Goal: Information Seeking & Learning: Find specific fact

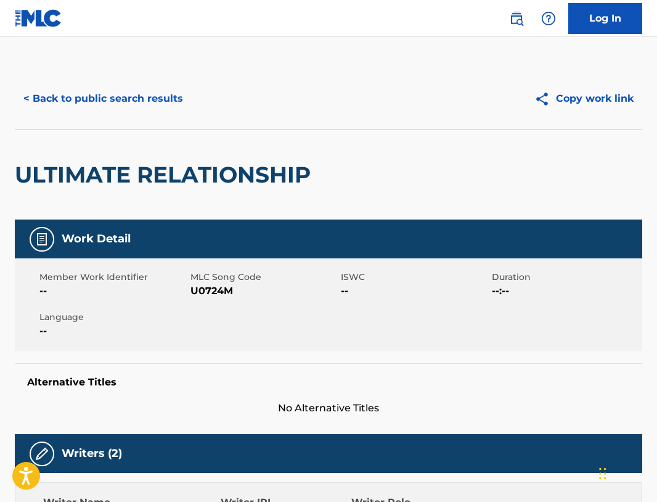
click at [152, 96] on button "< Back to public search results" at bounding box center [103, 98] width 177 height 31
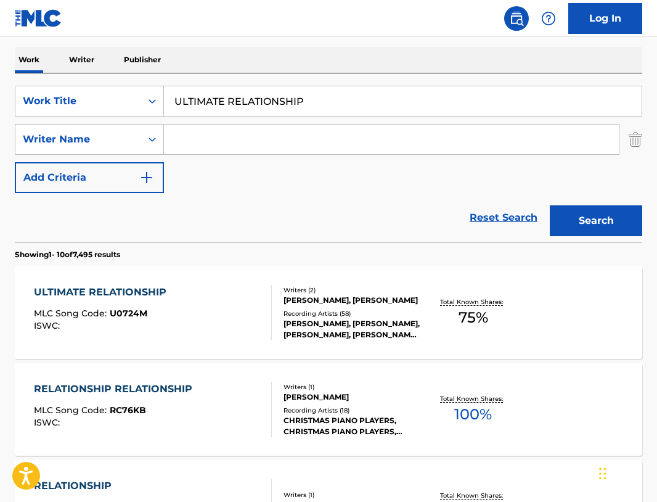
drag, startPoint x: 327, startPoint y: 101, endPoint x: 17, endPoint y: 80, distance: 310.8
click at [164, 86] on input "ULTIMATE RELATIONSHIP" at bounding box center [403, 101] width 478 height 30
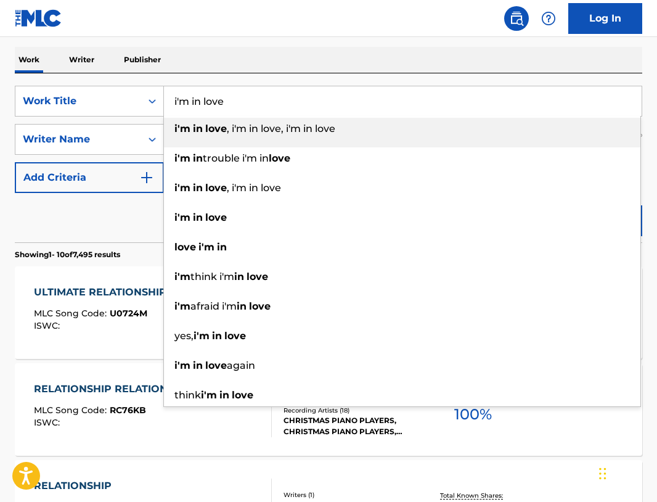
type input "i'm in love"
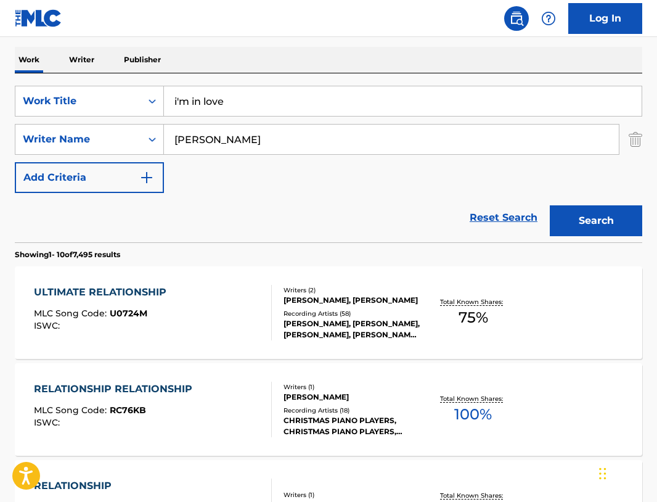
type input "[PERSON_NAME]"
click at [550, 205] on button "Search" at bounding box center [596, 220] width 92 height 31
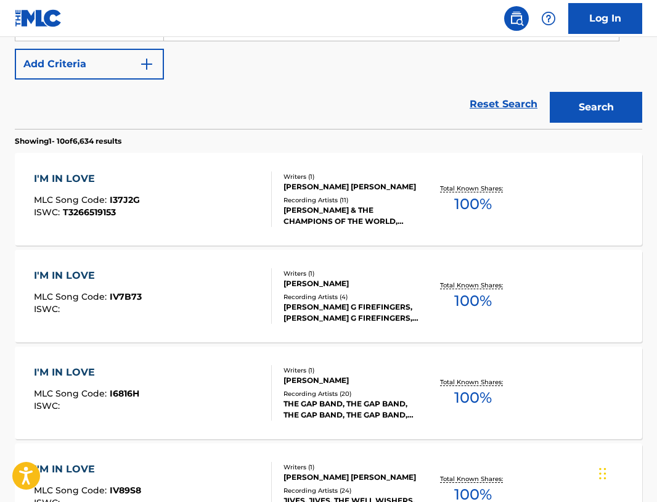
scroll to position [314, 0]
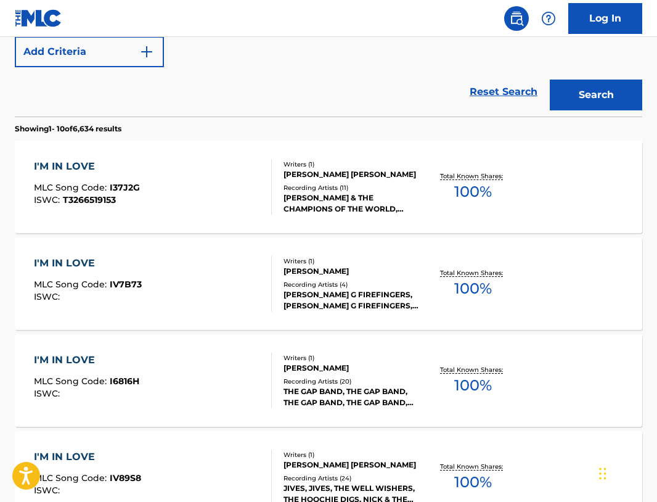
click at [65, 358] on div "I'M IN LOVE" at bounding box center [86, 360] width 105 height 15
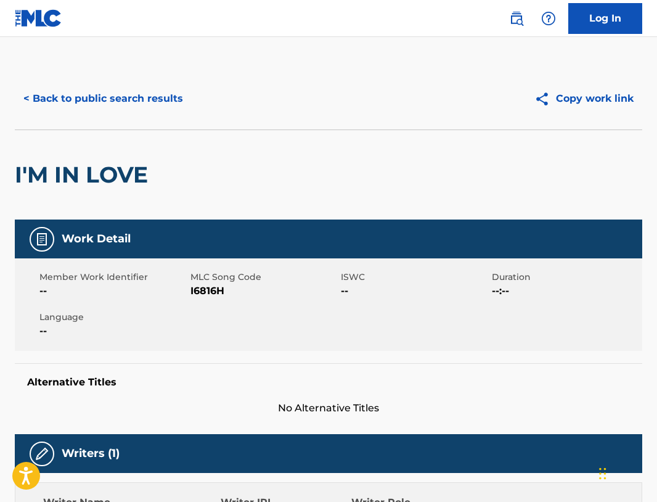
click at [142, 102] on button "< Back to public search results" at bounding box center [103, 98] width 177 height 31
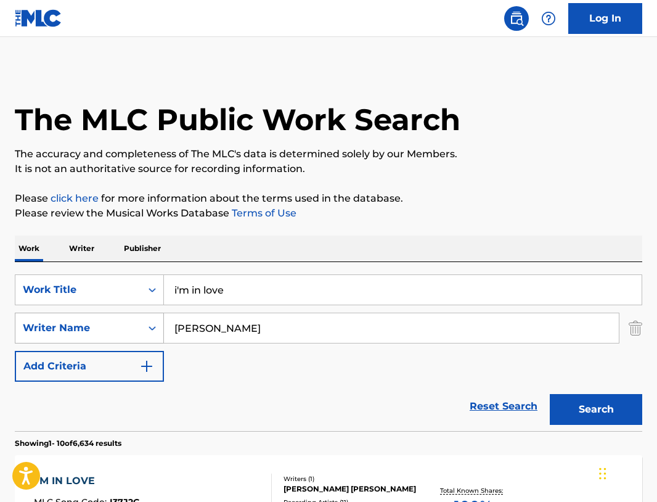
drag, startPoint x: 181, startPoint y: 329, endPoint x: 86, endPoint y: 319, distance: 95.4
click at [164, 322] on input "[PERSON_NAME]" at bounding box center [391, 328] width 455 height 30
click at [577, 405] on button "Search" at bounding box center [596, 409] width 92 height 31
drag, startPoint x: 215, startPoint y: 329, endPoint x: 128, endPoint y: 325, distance: 87.6
click at [164, 326] on input "[PERSON_NAME]" at bounding box center [391, 328] width 455 height 30
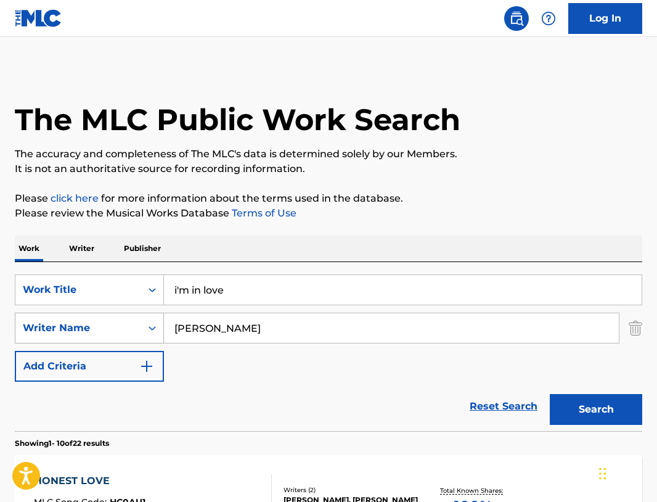
type input "[PERSON_NAME]"
click at [550, 394] on button "Search" at bounding box center [596, 409] width 92 height 31
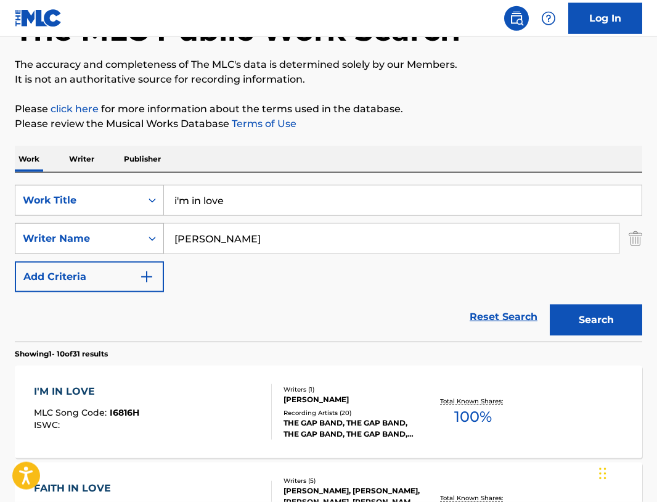
scroll to position [189, 0]
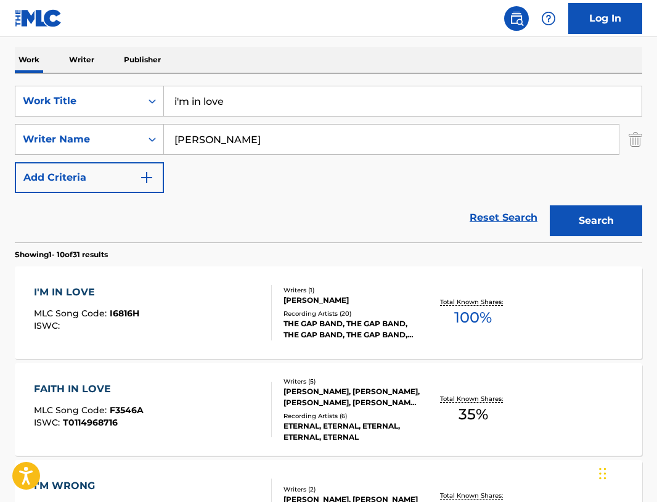
click at [82, 287] on div "I'M IN LOVE" at bounding box center [86, 292] width 105 height 15
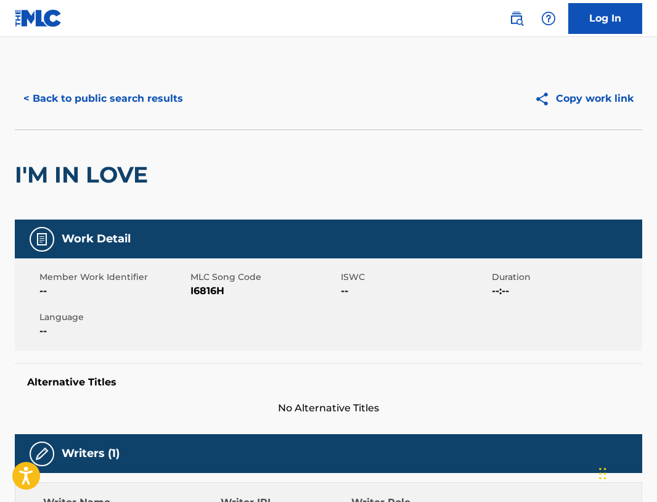
click at [208, 290] on span "I6816H" at bounding box center [264, 291] width 148 height 15
copy span "I6816H"
click at [454, 179] on div "I'M IN LOVE" at bounding box center [328, 174] width 627 height 90
